Goal: Transaction & Acquisition: Purchase product/service

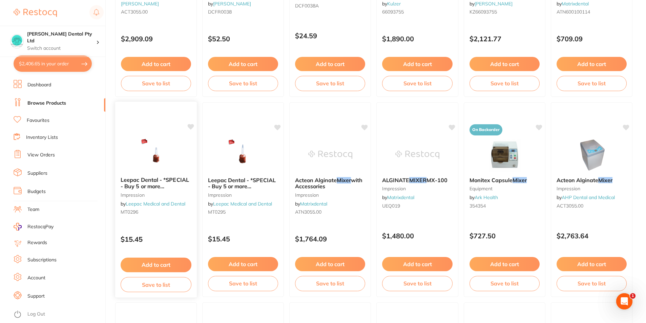
scroll to position [554, 0]
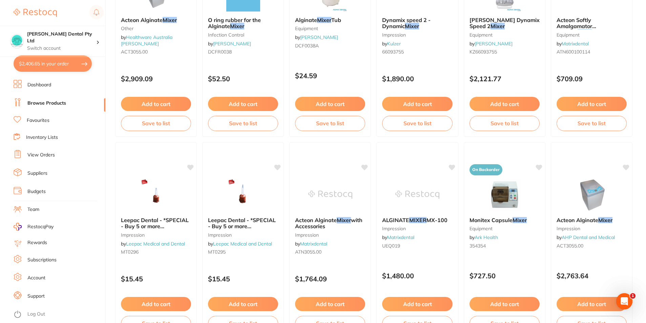
drag, startPoint x: 58, startPoint y: 103, endPoint x: 360, endPoint y: 81, distance: 303.0
click at [58, 103] on link "Browse Products" at bounding box center [46, 103] width 39 height 7
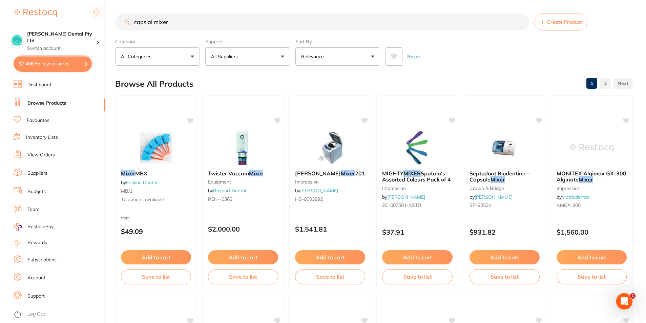
click at [185, 19] on input "capsial mixer" at bounding box center [322, 22] width 414 height 17
drag, startPoint x: 151, startPoint y: 21, endPoint x: 113, endPoint y: 22, distance: 38.0
click at [113, 22] on div "$2,406.65 Biltoft Dental Pty Ltd Switch account Biltoft Dental Pty Ltd $2,406.6…" at bounding box center [323, 161] width 646 height 323
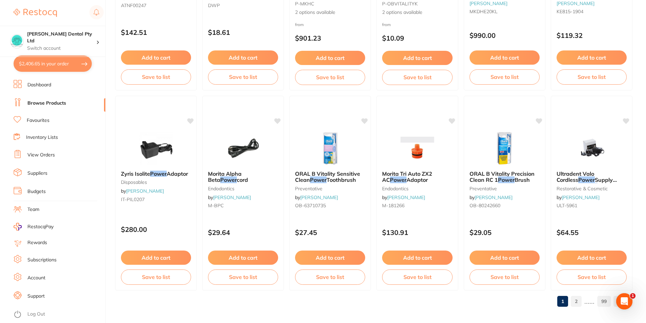
scroll to position [1604, 0]
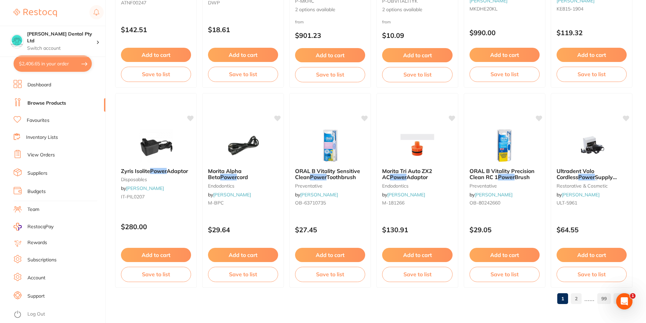
type input "power ch"
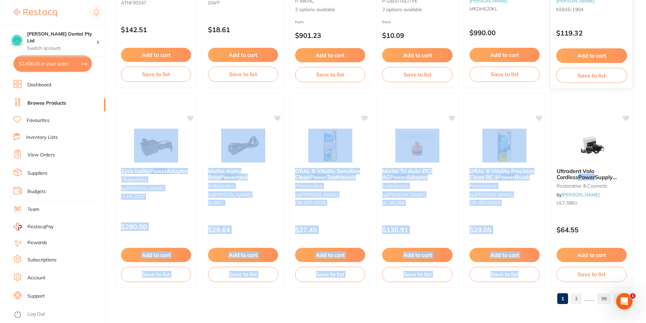
drag, startPoint x: 638, startPoint y: 107, endPoint x: 630, endPoint y: 47, distance: 60.3
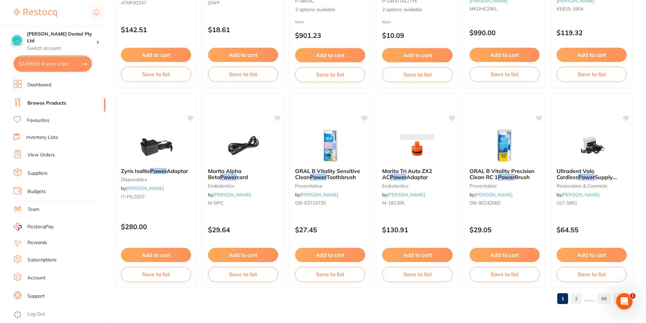
click at [72, 207] on li "Team" at bounding box center [60, 210] width 92 height 10
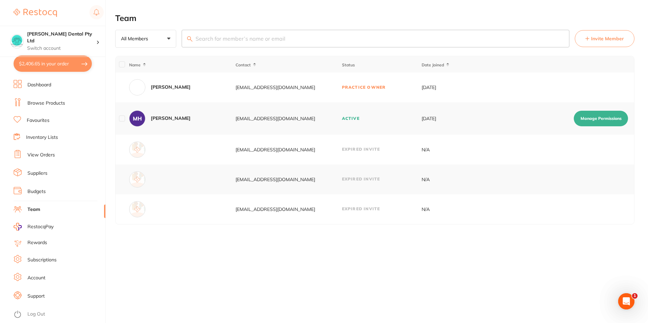
click at [35, 86] on link "Dashboard" at bounding box center [39, 85] width 24 height 7
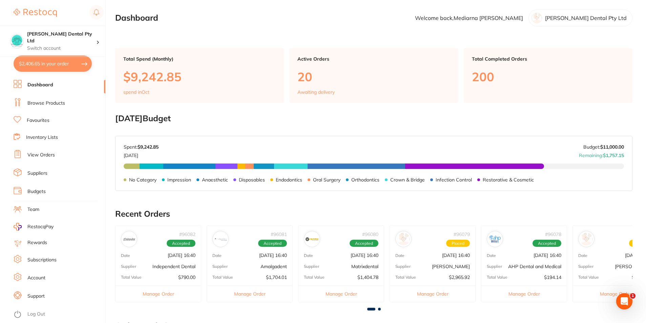
click at [36, 101] on link "Browse Products" at bounding box center [46, 103] width 38 height 7
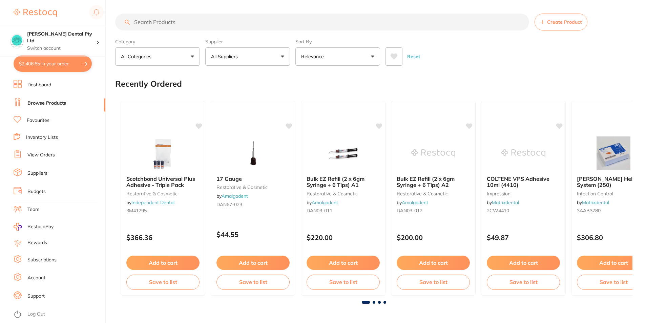
click at [203, 21] on input "search" at bounding box center [322, 22] width 414 height 17
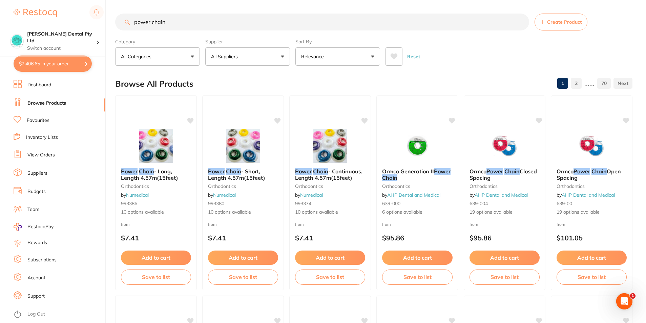
type input "power chain"
drag, startPoint x: 231, startPoint y: 62, endPoint x: 234, endPoint y: 66, distance: 5.6
click at [231, 62] on button "All Suppliers" at bounding box center [247, 56] width 85 height 18
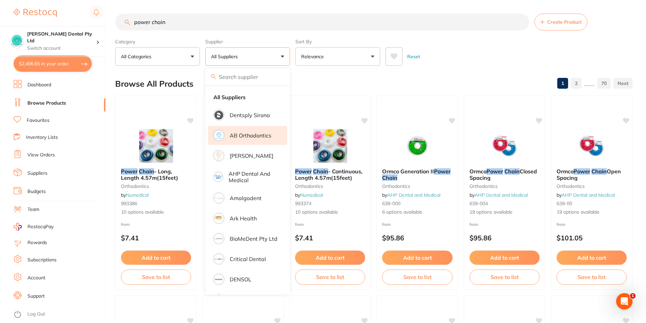
click at [264, 137] on p "AB Orthodontics" at bounding box center [251, 135] width 42 height 6
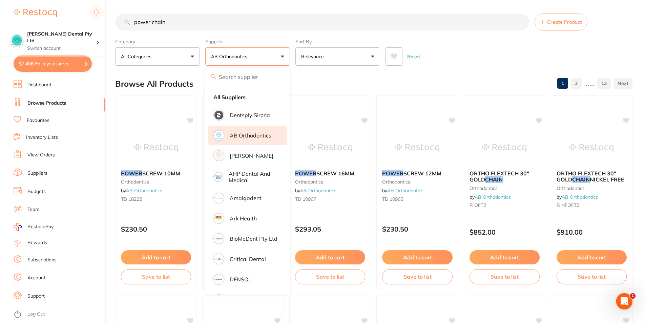
click at [491, 64] on div "Reset" at bounding box center [507, 54] width 242 height 24
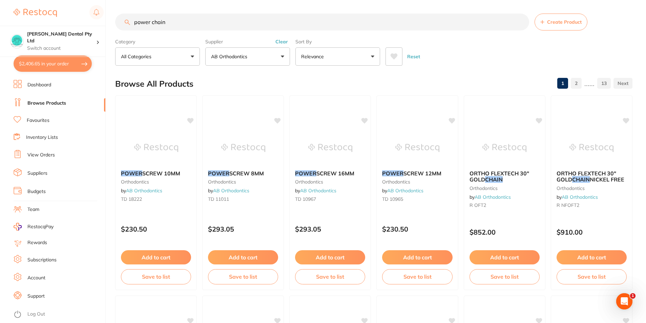
click at [46, 153] on link "View Orders" at bounding box center [40, 155] width 27 height 7
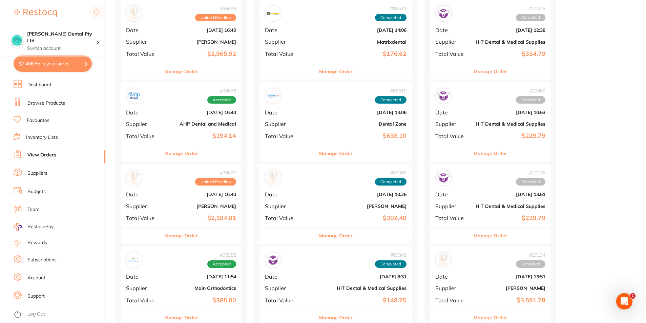
scroll to position [339, 0]
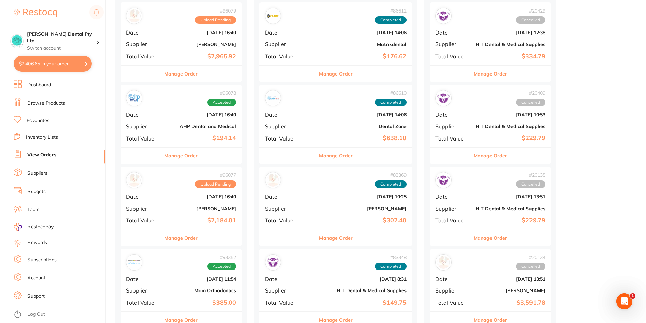
click at [181, 238] on button "Manage Order" at bounding box center [181, 238] width 34 height 16
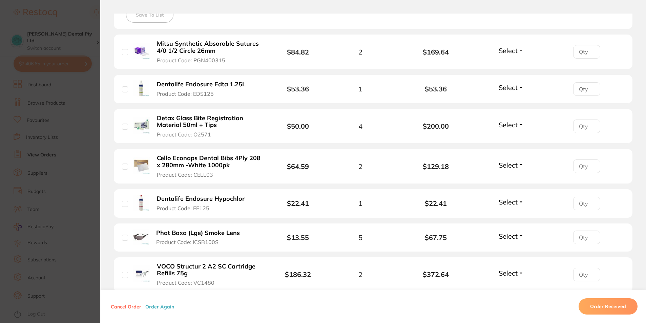
scroll to position [203, 0]
click at [77, 134] on section "Order ID: Restocq- 96077 Order Information Upload Pending Order Date Oct 7 2025…" at bounding box center [323, 161] width 646 height 323
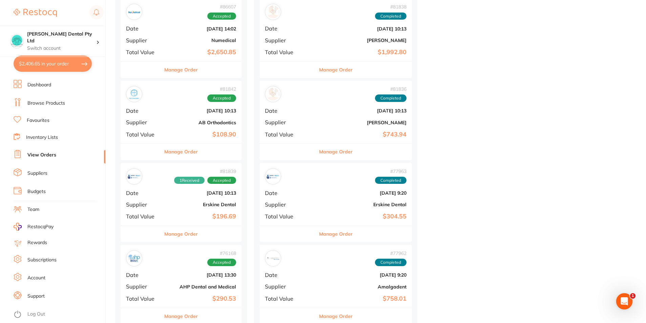
scroll to position [1423, 0]
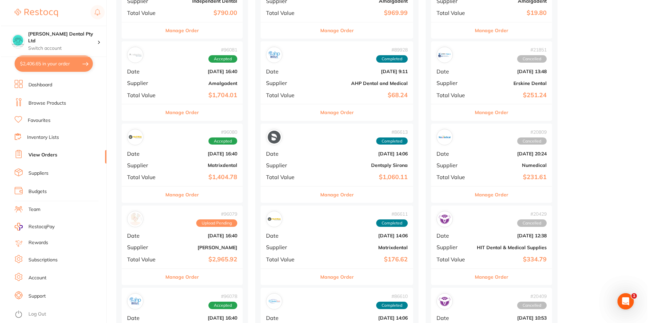
scroll to position [0, 0]
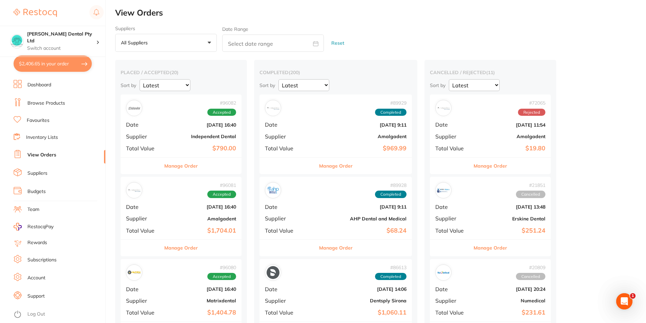
click at [190, 40] on button "All suppliers +0" at bounding box center [166, 43] width 102 height 18
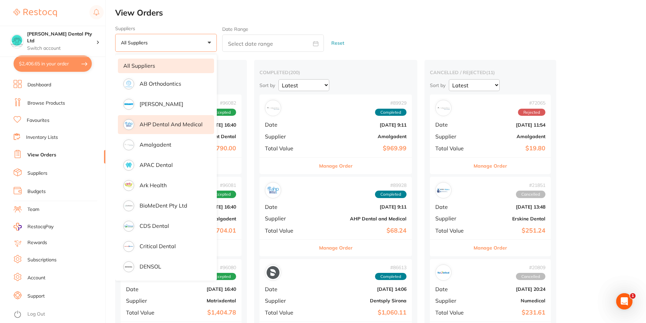
drag, startPoint x: 147, startPoint y: 102, endPoint x: 185, endPoint y: 127, distance: 45.3
click at [147, 102] on p "[PERSON_NAME]" at bounding box center [162, 104] width 44 height 6
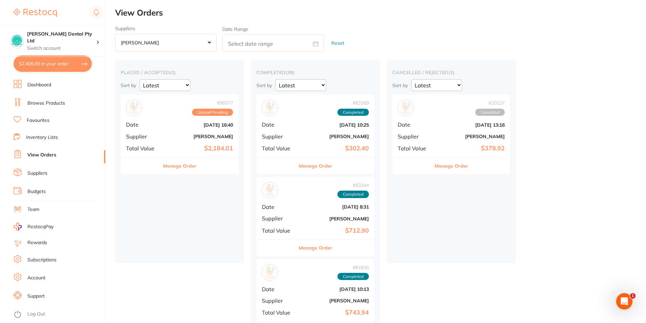
click at [364, 34] on div "Suppliers Adam Dental +0 All suppliers AB Orthodontics Adam Dental AHP Dental a…" at bounding box center [380, 39] width 531 height 26
click at [41, 63] on button "$2,406.65 in your order" at bounding box center [53, 64] width 78 height 16
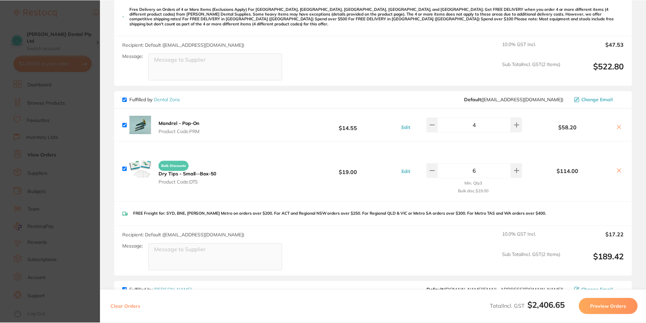
scroll to position [399, 0]
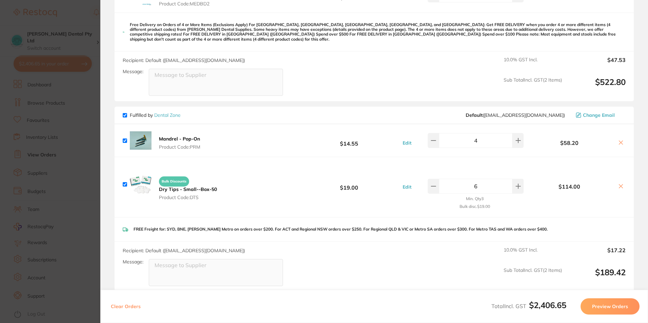
click at [166, 112] on link "Dental Zone" at bounding box center [167, 115] width 26 height 6
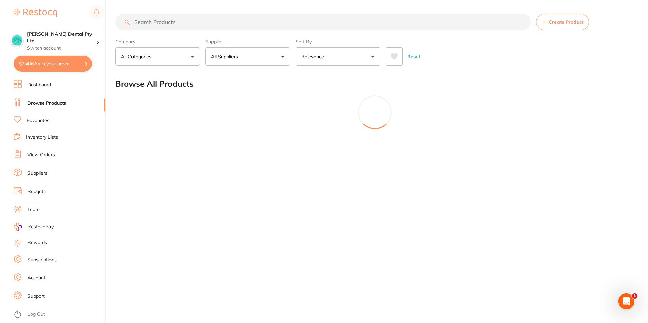
click at [164, 110] on div at bounding box center [374, 113] width 519 height 34
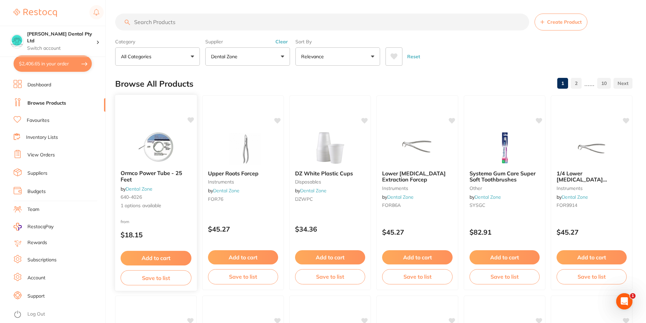
click at [173, 175] on span "Ormco Power Tube - 25 Feet" at bounding box center [152, 176] width 62 height 13
click at [157, 152] on img at bounding box center [156, 147] width 44 height 34
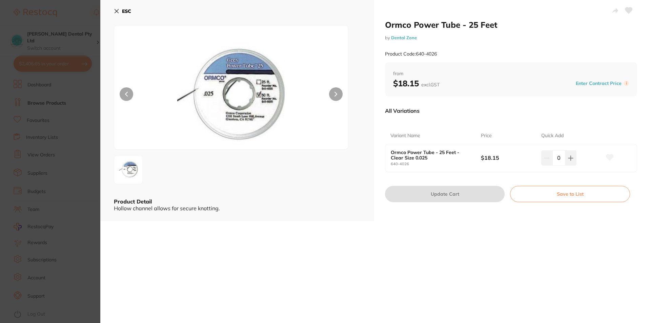
click at [121, 10] on button "ESC" at bounding box center [122, 11] width 17 height 12
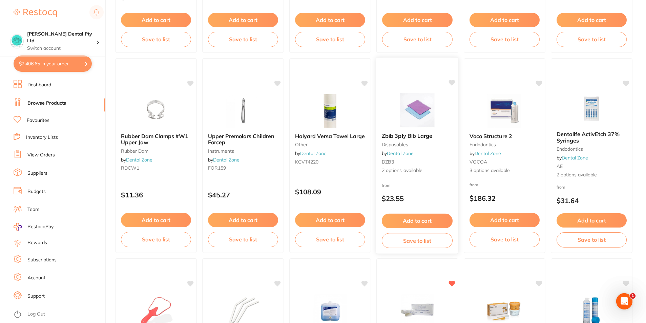
scroll to position [238, 0]
click at [44, 101] on link "Browse Products" at bounding box center [46, 103] width 39 height 7
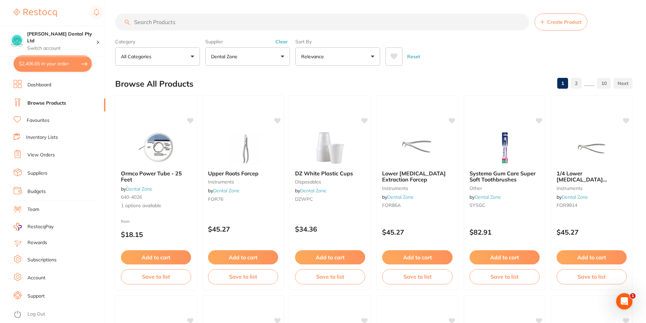
drag, startPoint x: 149, startPoint y: 23, endPoint x: 175, endPoint y: 27, distance: 25.6
click at [150, 23] on input "search" at bounding box center [322, 22] width 414 height 17
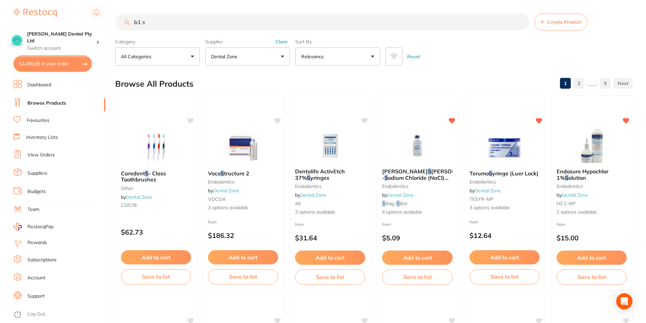
type input "b1 s"
click at [278, 45] on div "Supplier Dental Zone All Suppliers Dentsply Sirona AB Orthodontics Adam Dental …" at bounding box center [247, 51] width 85 height 30
click at [280, 43] on button "Clear" at bounding box center [281, 42] width 17 height 6
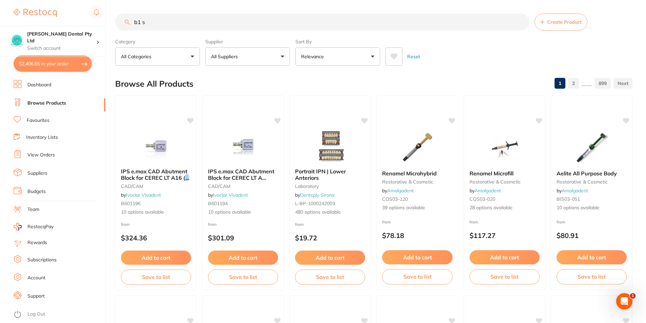
click at [173, 19] on input "b1 s" at bounding box center [322, 22] width 414 height 17
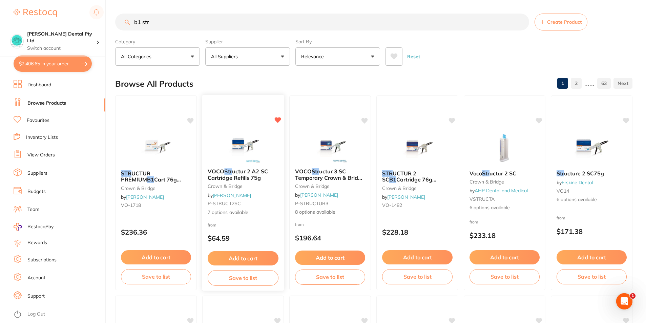
type input "b1 str"
click at [231, 175] on span "uctur 2 A2 SC Cartridge Refills 75g" at bounding box center [238, 174] width 60 height 13
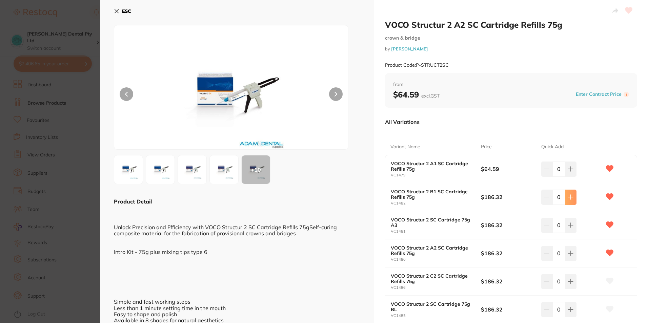
click at [571, 200] on button at bounding box center [570, 197] width 11 height 15
type input "1"
drag, startPoint x: 128, startPoint y: 8, endPoint x: 132, endPoint y: 11, distance: 5.4
click at [128, 9] on b "ESC" at bounding box center [126, 11] width 9 height 6
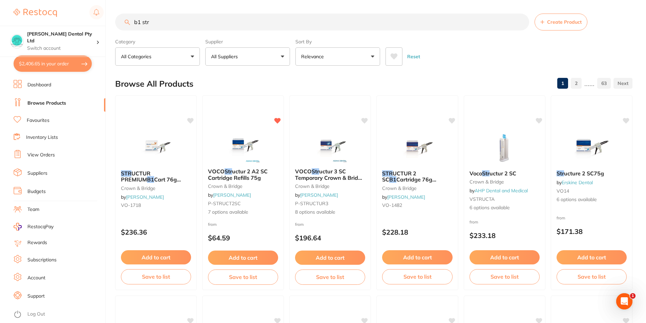
click at [224, 73] on div "Browse All Products 1 2 ...... 63" at bounding box center [373, 84] width 517 height 23
drag, startPoint x: 173, startPoint y: 23, endPoint x: 8, endPoint y: 32, distance: 165.3
click at [8, 32] on div "$2,406.65 Biltoft Dental Pty Ltd Switch account Biltoft Dental Pty Ltd $2,406.6…" at bounding box center [323, 161] width 646 height 323
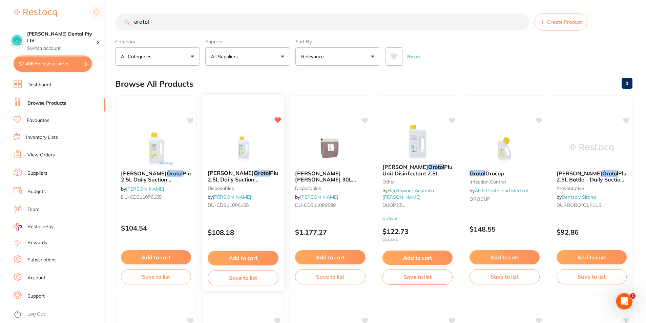
type input "oratol"
drag, startPoint x: 283, startPoint y: 120, endPoint x: 195, endPoint y: 119, distance: 87.8
click at [281, 120] on icon at bounding box center [277, 120] width 6 height 5
click at [192, 120] on icon at bounding box center [191, 120] width 6 height 6
click at [153, 256] on button "Add to cart" at bounding box center [156, 258] width 71 height 15
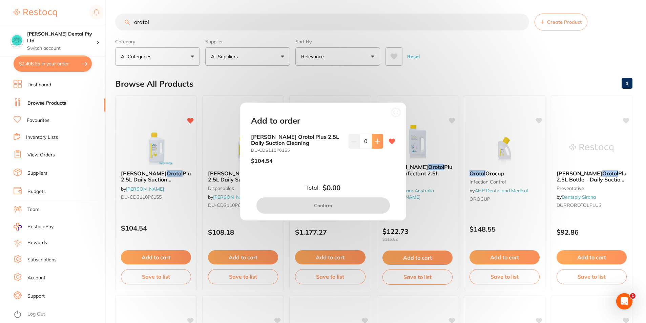
click at [377, 144] on button at bounding box center [377, 141] width 11 height 15
type input "2"
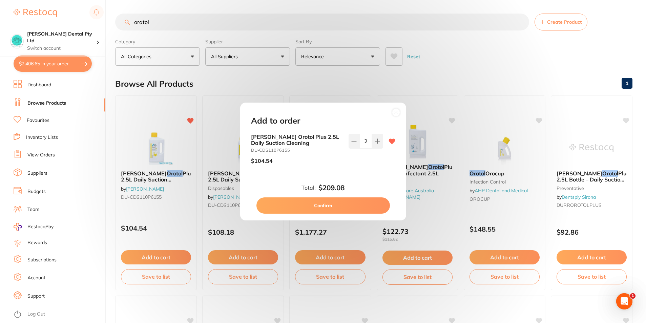
click at [348, 209] on button "Confirm" at bounding box center [322, 206] width 133 height 16
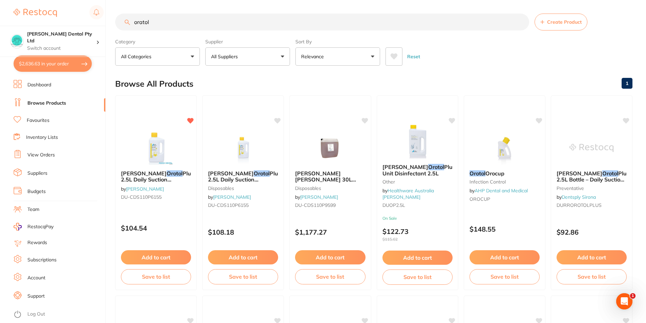
checkbox input "false"
drag, startPoint x: 48, startPoint y: 62, endPoint x: 300, endPoint y: 101, distance: 255.1
click at [48, 62] on button "$2,636.63 in your order" at bounding box center [53, 64] width 78 height 16
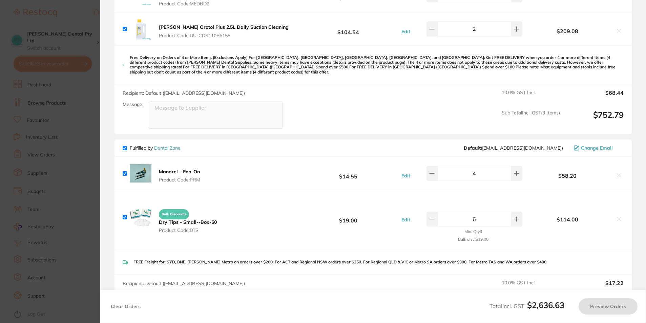
checkbox input "true"
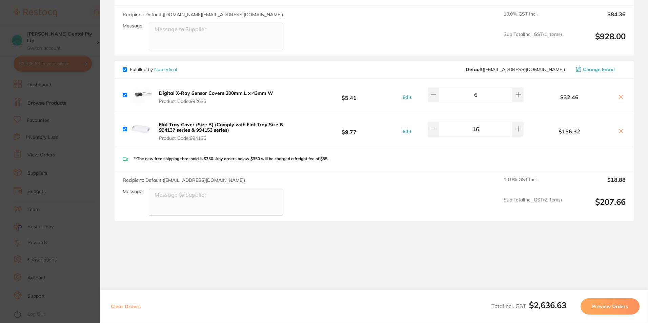
scroll to position [804, 0]
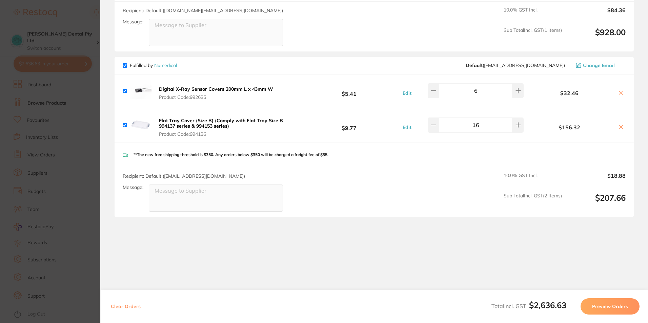
click at [59, 300] on section "Update RRP Set your pre negotiated price for this item. Item Agreed RRP (excl. …" at bounding box center [324, 161] width 648 height 323
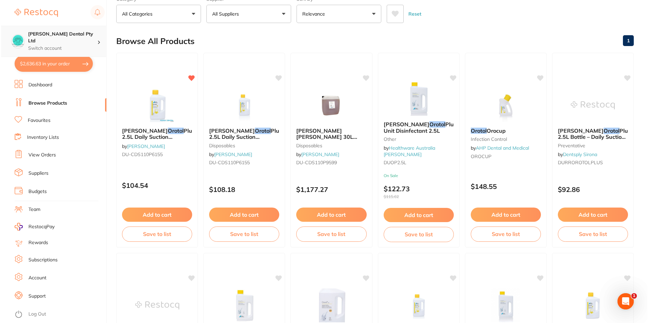
scroll to position [0, 0]
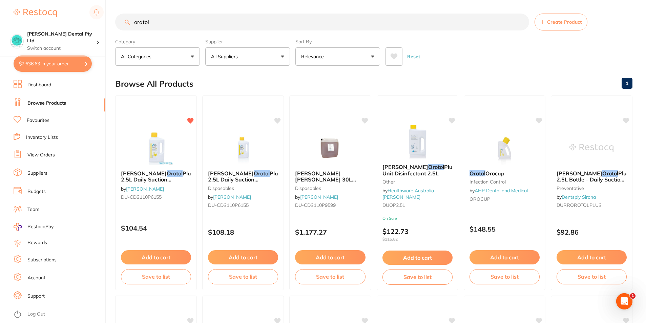
click at [54, 62] on button "$2,636.63 in your order" at bounding box center [53, 64] width 78 height 16
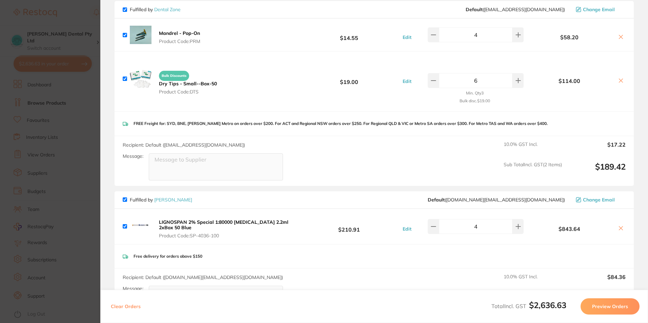
scroll to position [466, 0]
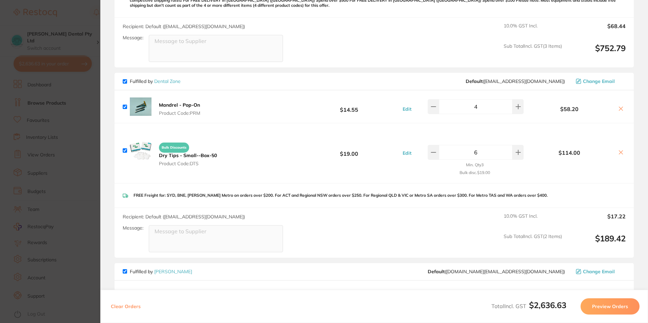
click at [81, 193] on section "Update RRP Set your pre negotiated price for this item. Item Agreed RRP (excl. …" at bounding box center [324, 161] width 648 height 323
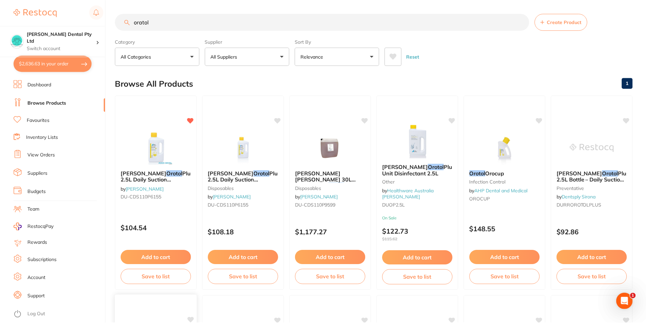
scroll to position [1, 0]
drag, startPoint x: 163, startPoint y: 24, endPoint x: 110, endPoint y: 24, distance: 52.9
click at [108, 25] on div "$2,636.63 Biltoft Dental Pty Ltd Switch account Biltoft Dental Pty Ltd $2,636.6…" at bounding box center [323, 160] width 646 height 323
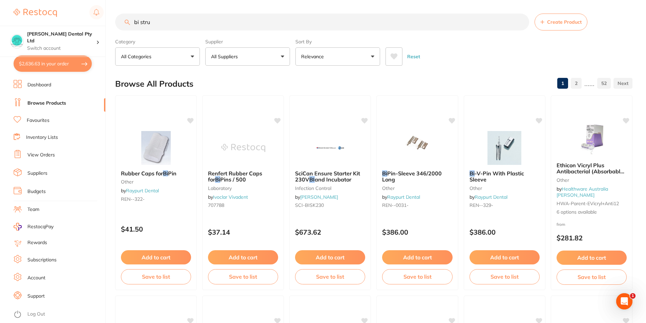
scroll to position [0, 0]
type input "bi stru"
click at [39, 121] on link "Favourites" at bounding box center [38, 120] width 23 height 7
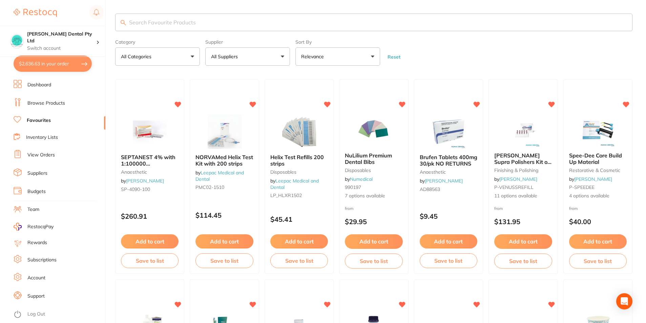
click at [158, 20] on input "search" at bounding box center [373, 23] width 517 height 18
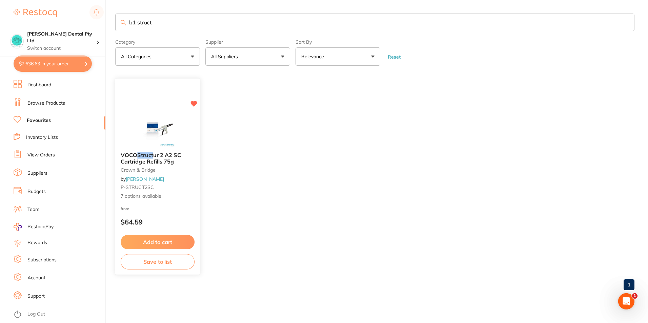
type input "b1 struct"
click at [143, 168] on small "crown & bridge" at bounding box center [158, 170] width 74 height 5
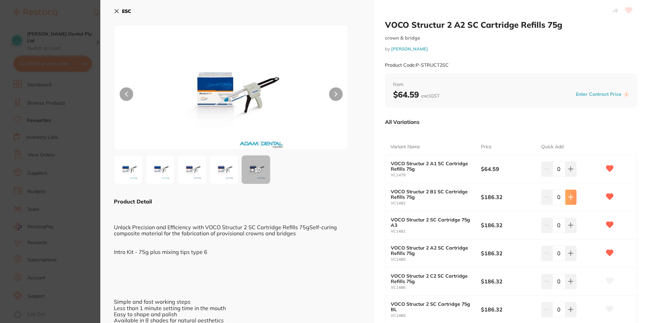
click at [573, 200] on button at bounding box center [570, 197] width 11 height 15
click at [544, 198] on icon at bounding box center [546, 196] width 5 height 5
type input "1"
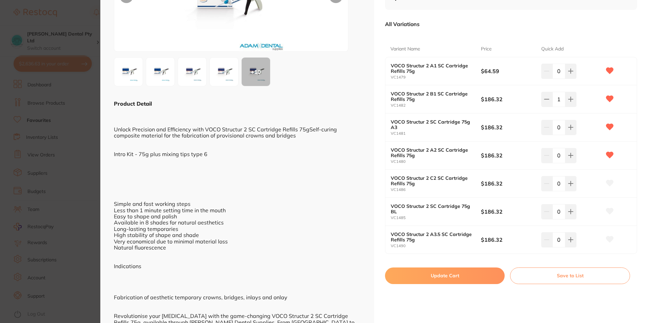
scroll to position [102, 0]
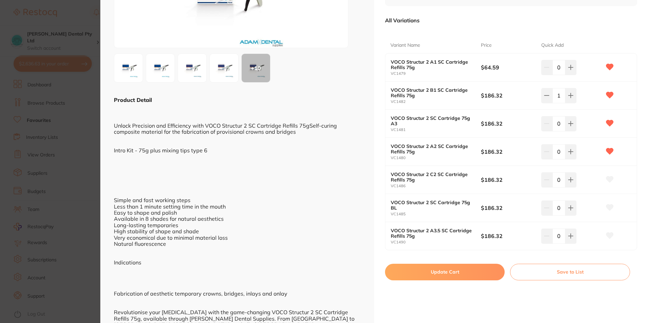
click at [468, 261] on div "VOCO Structur 2 A2 SC Cartridge Refills 75g crown & bridge by [PERSON_NAME] Pro…" at bounding box center [511, 284] width 274 height 772
click at [468, 272] on button "Update Cart" at bounding box center [445, 272] width 120 height 16
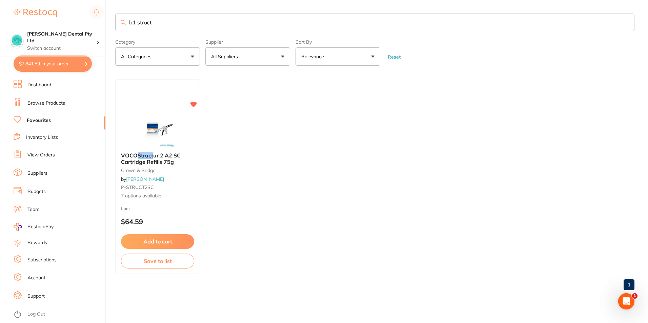
checkbox input "false"
click at [41, 60] on button "$2,841.59 in your order" at bounding box center [53, 64] width 78 height 16
checkbox input "true"
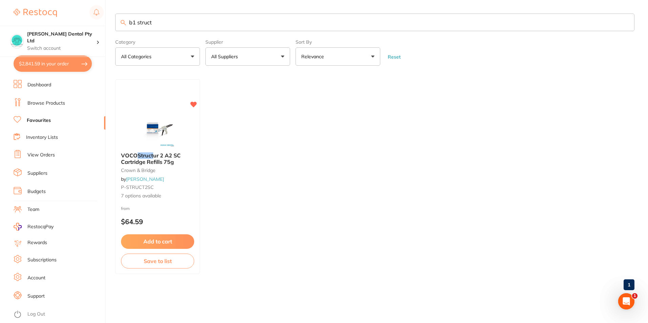
checkbox input "true"
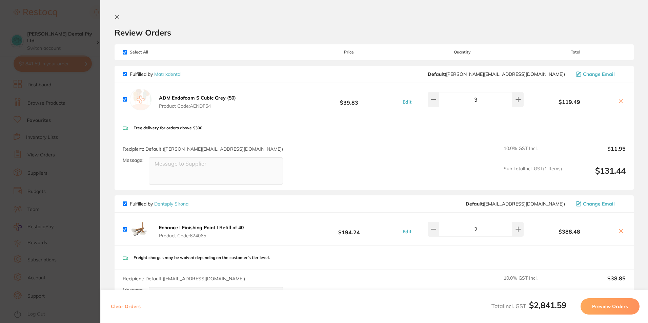
click at [117, 18] on icon at bounding box center [118, 17] width 4 height 4
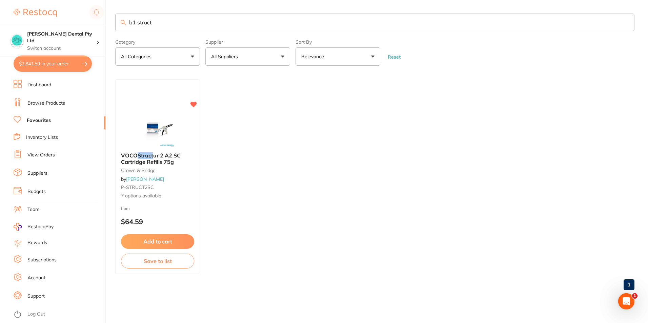
click at [41, 119] on link "Favourites" at bounding box center [39, 120] width 24 height 7
